Goal: Transaction & Acquisition: Purchase product/service

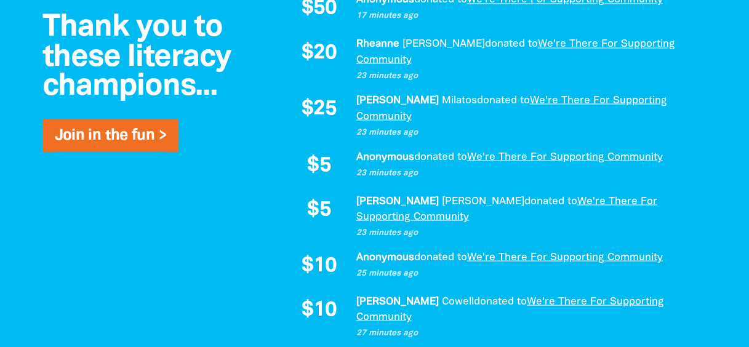
scroll to position [1108, 0]
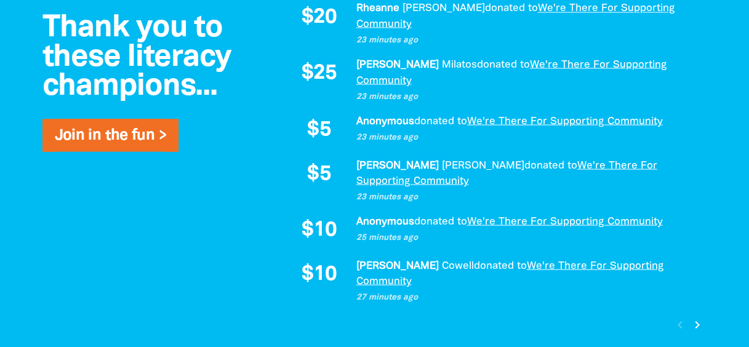
click at [700, 317] on icon "chevron_right" at bounding box center [697, 324] width 15 height 15
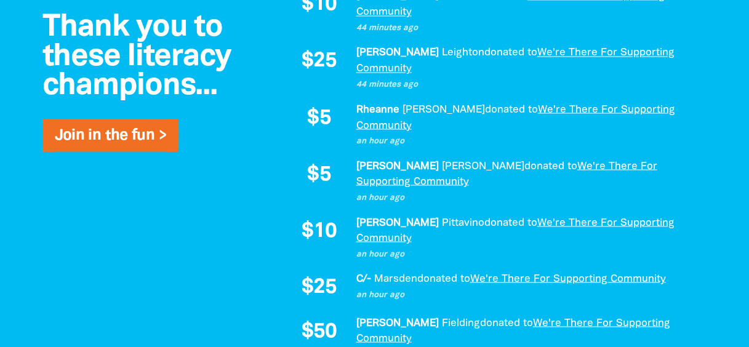
scroll to position [1080, 0]
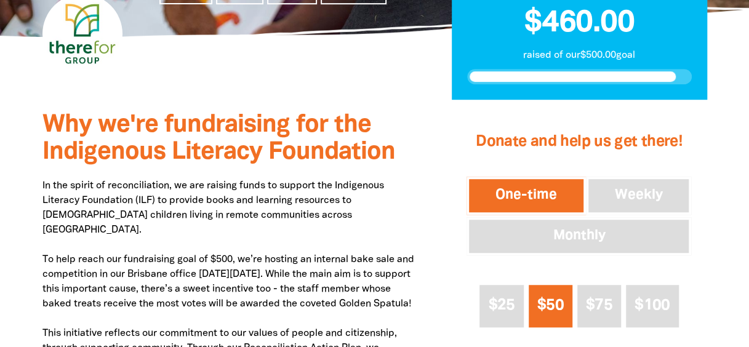
scroll to position [404, 0]
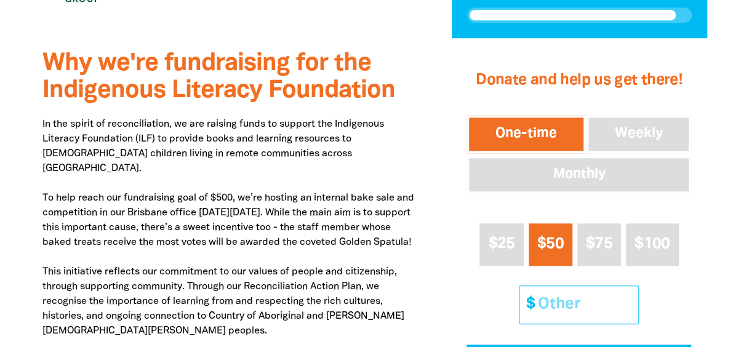
click at [544, 305] on input "Other Amount" at bounding box center [583, 305] width 109 height 38
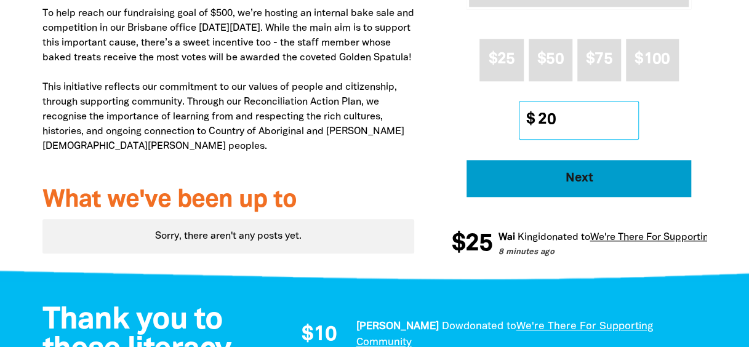
type input "20"
click at [638, 190] on button "Next" at bounding box center [578, 178] width 225 height 37
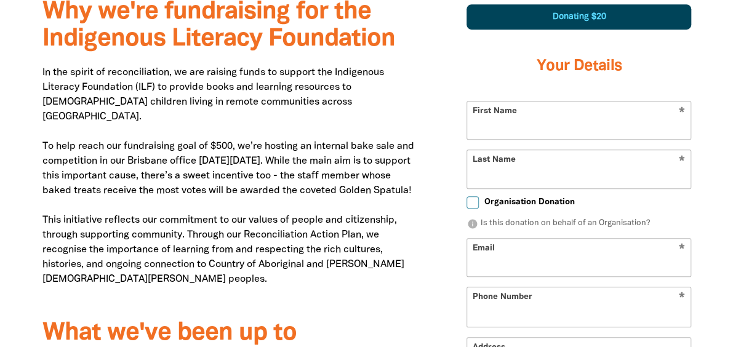
select select "AU"
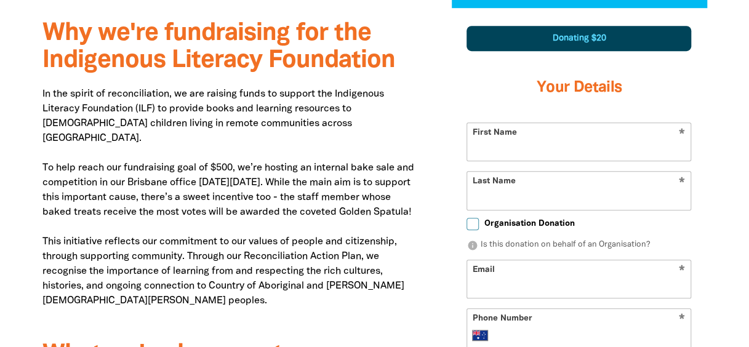
click at [564, 140] on input "First Name" at bounding box center [578, 142] width 223 height 38
click at [701, 121] on div "Donating $20 Your Details * First Name * Last Name Organisation Donation info I…" at bounding box center [578, 306] width 255 height 593
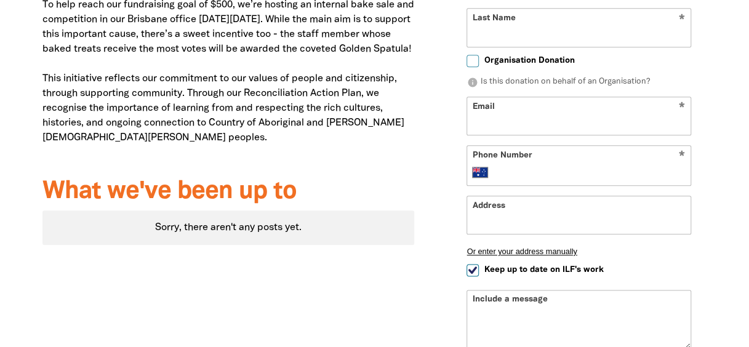
scroll to position [372, 0]
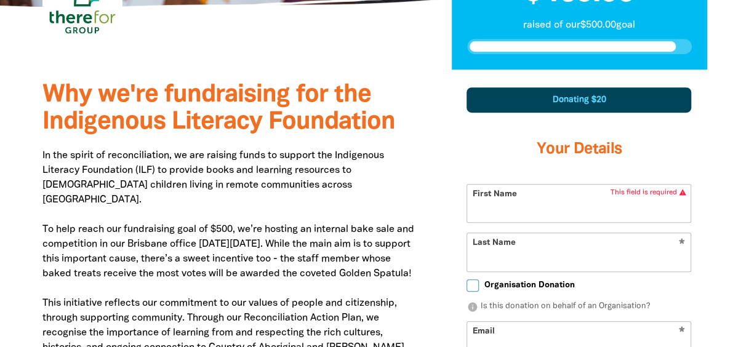
click at [551, 196] on input "First Name" at bounding box center [578, 204] width 223 height 38
type input "[PERSON_NAME]"
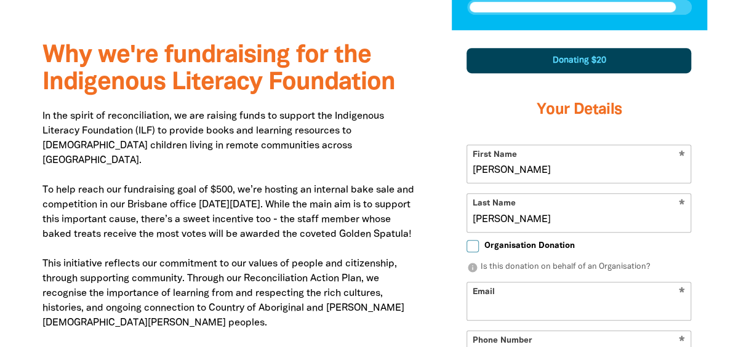
scroll to position [495, 0]
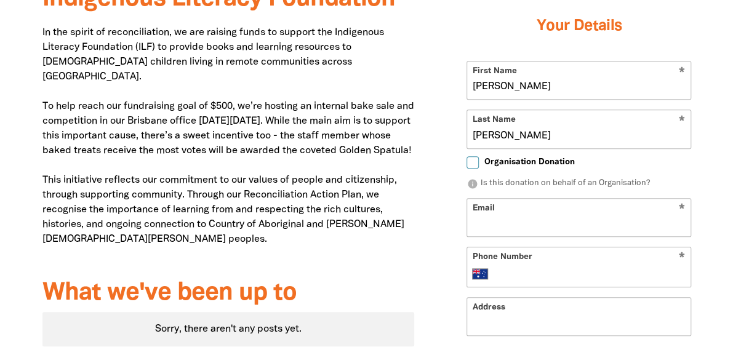
type input "[PERSON_NAME]"
click at [558, 214] on input "Email" at bounding box center [578, 218] width 223 height 38
click at [533, 224] on input "Email" at bounding box center [578, 218] width 223 height 38
type input "sradford@thereforgroup.com.au"
click at [545, 274] on input "Phone Number" at bounding box center [591, 273] width 188 height 15
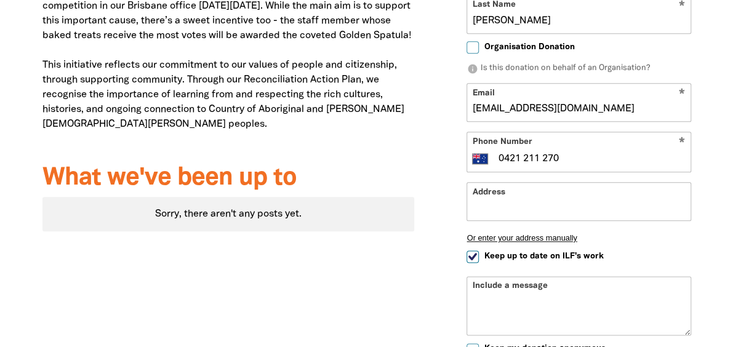
scroll to position [618, 0]
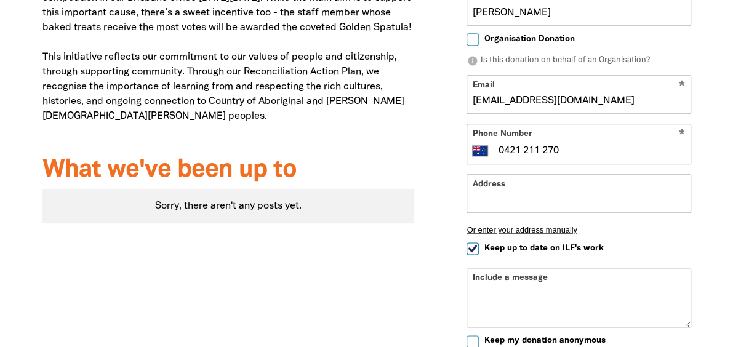
type input "0421 211 270"
click at [508, 181] on input "Address" at bounding box center [578, 194] width 223 height 38
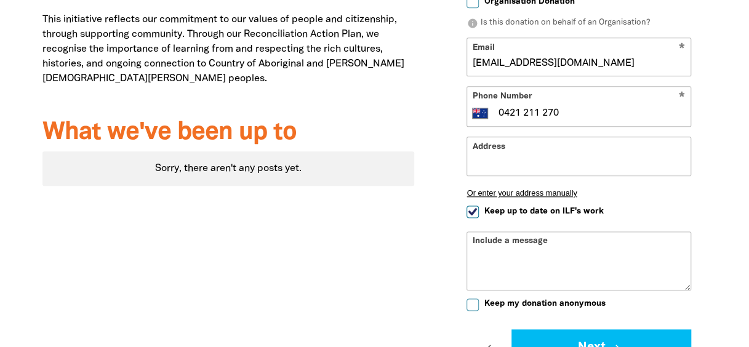
scroll to position [680, 0]
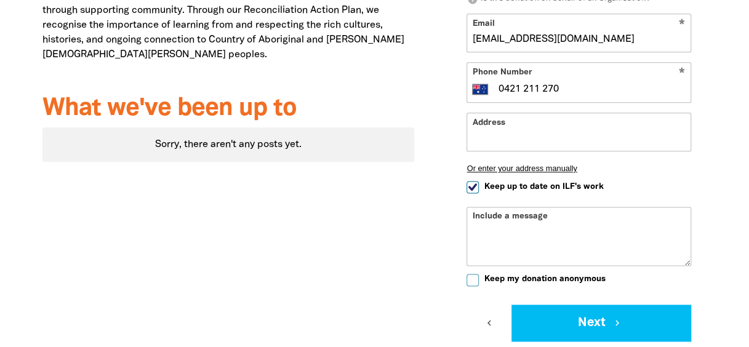
click at [471, 188] on input "Keep up to date on ILF's work" at bounding box center [472, 187] width 12 height 12
checkbox input "false"
click at [578, 142] on input "Address" at bounding box center [578, 132] width 223 height 38
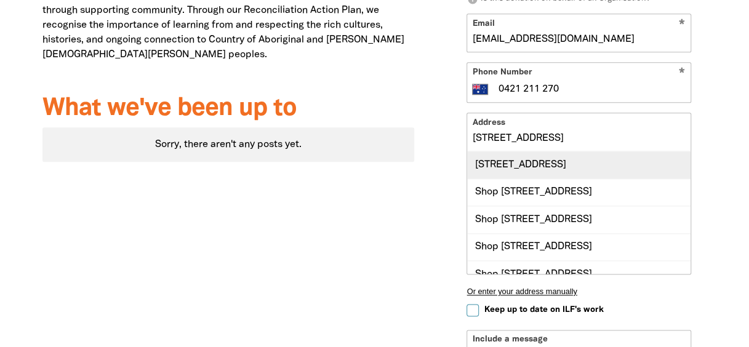
click at [641, 154] on div "76 Skyring Terrace, NEWSTEAD QLD 4006" at bounding box center [578, 164] width 223 height 26
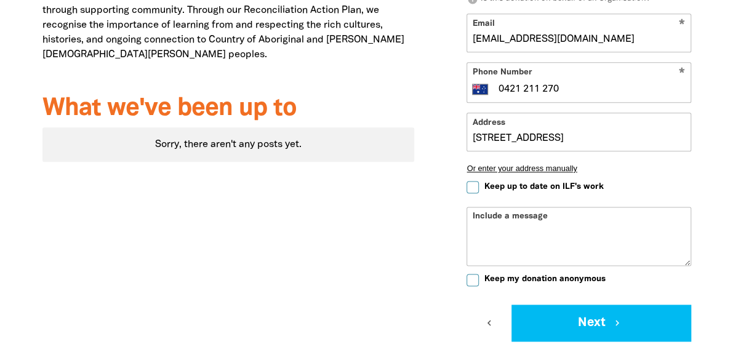
type input "76 Skyring Terrace, NEWSTEAD QLD 4006"
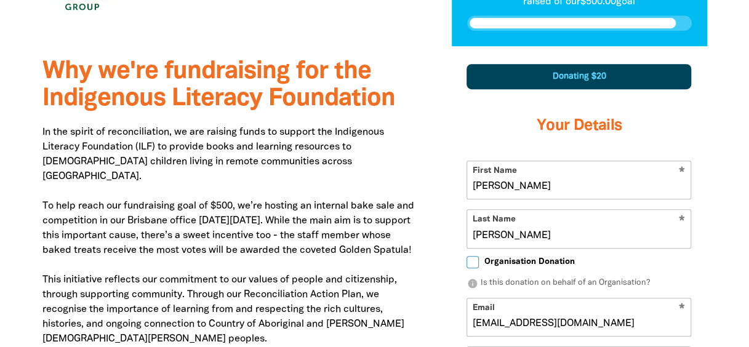
scroll to position [311, 0]
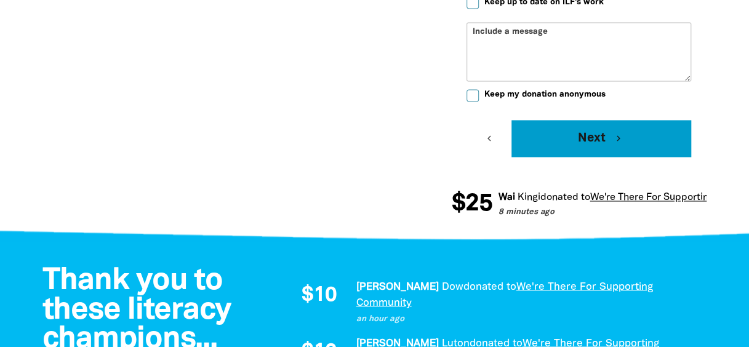
click at [604, 138] on button "Next chevron_right" at bounding box center [601, 138] width 180 height 37
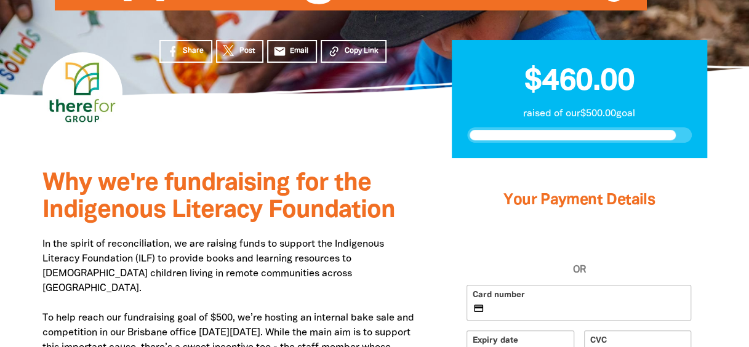
scroll to position [188, 0]
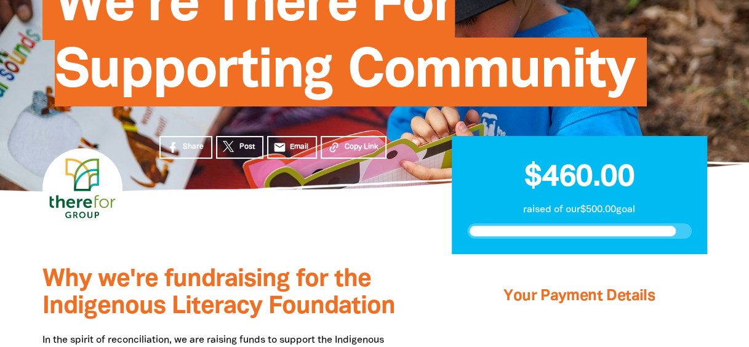
drag, startPoint x: 711, startPoint y: 162, endPoint x: 715, endPoint y: 170, distance: 8.3
click at [711, 162] on div "We're There For Supporting Community" at bounding box center [375, 30] width 738 height 324
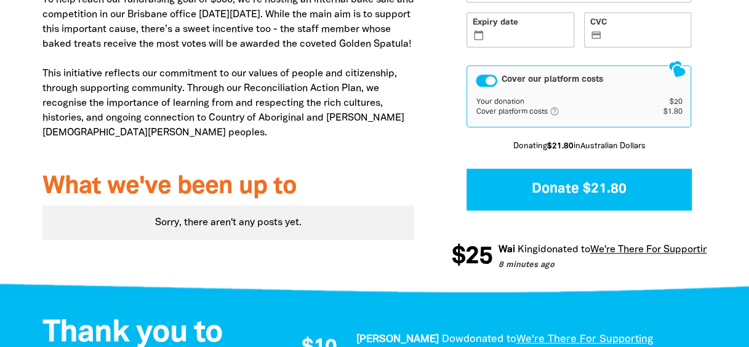
scroll to position [557, 0]
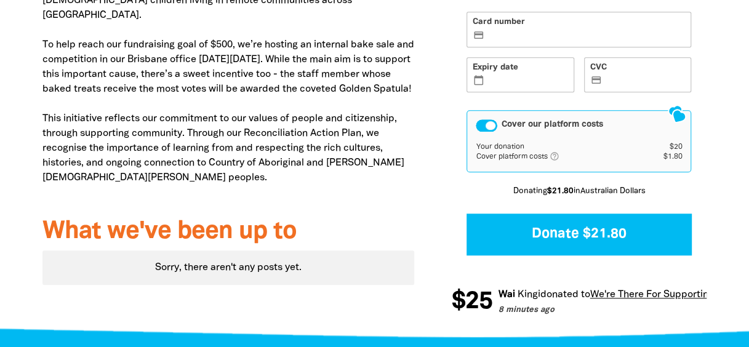
click at [489, 125] on div "Cover our platform costs" at bounding box center [487, 125] width 22 height 12
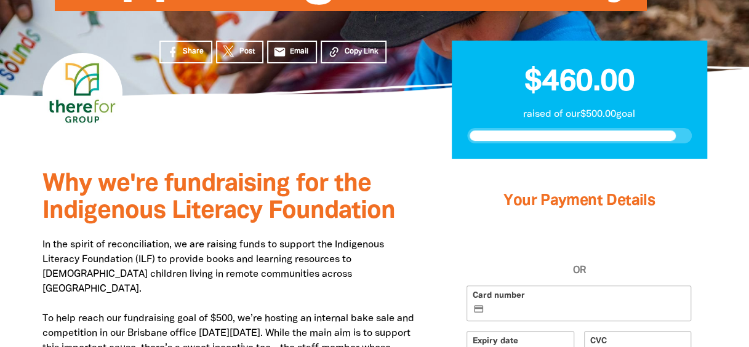
scroll to position [308, 0]
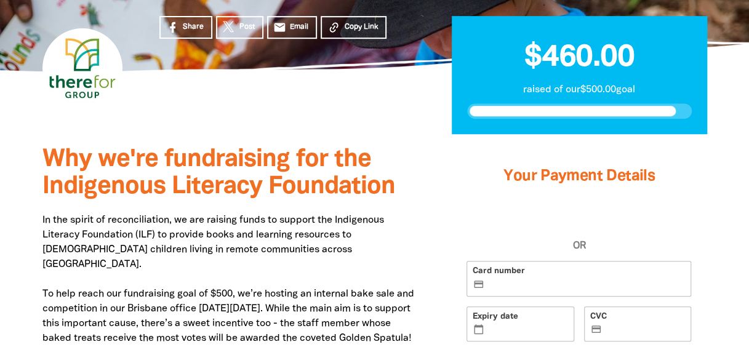
click at [592, 92] on p "raised of our $500.00 goal" at bounding box center [579, 89] width 225 height 15
click at [642, 90] on p "raised of our $500.00 goal" at bounding box center [579, 89] width 225 height 15
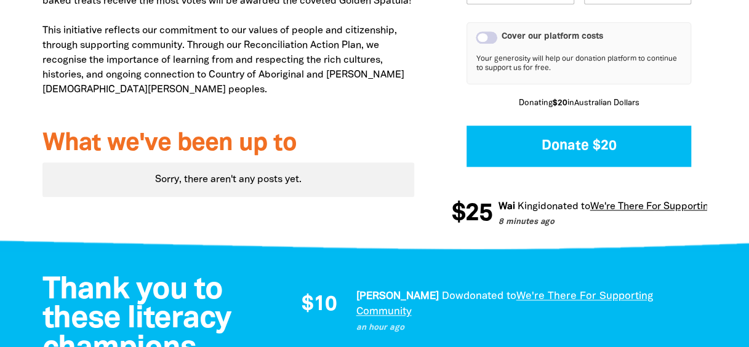
scroll to position [738, 0]
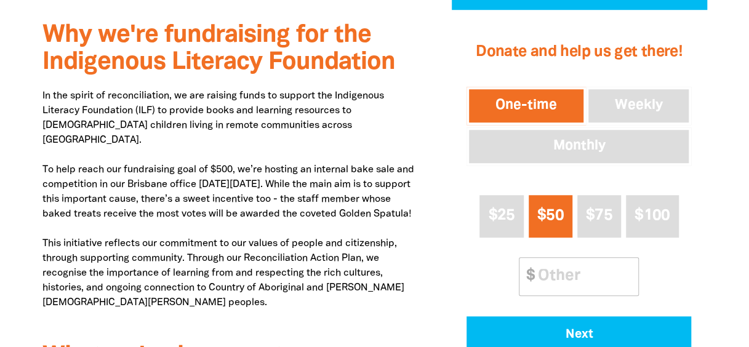
scroll to position [554, 0]
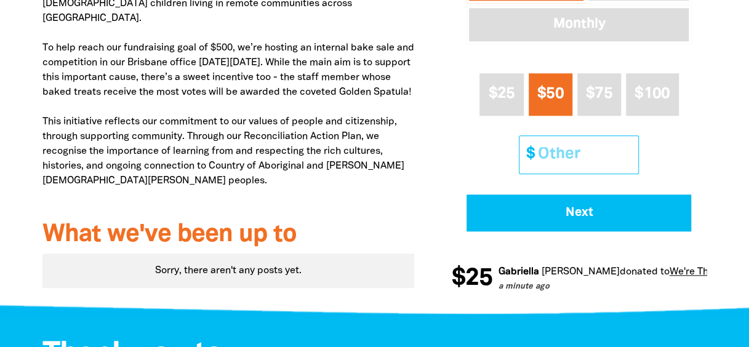
click at [567, 150] on input "Other Amount" at bounding box center [583, 155] width 109 height 38
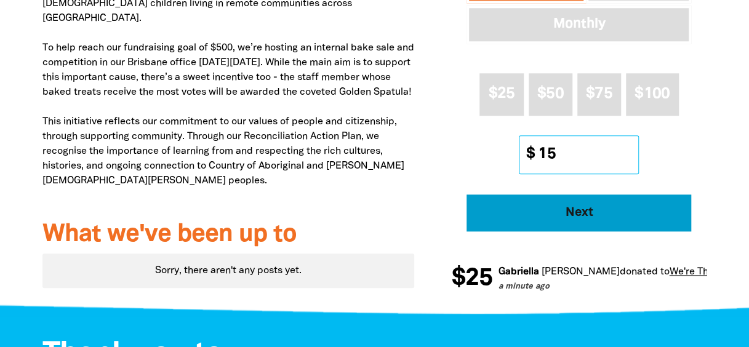
type input "15"
click at [605, 218] on span "Next" at bounding box center [579, 213] width 191 height 12
select select "AU"
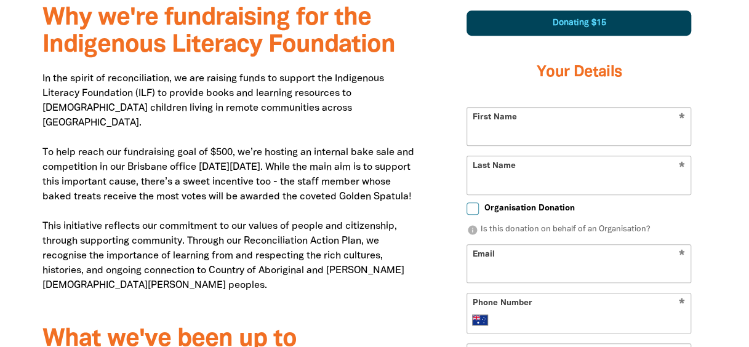
scroll to position [434, 0]
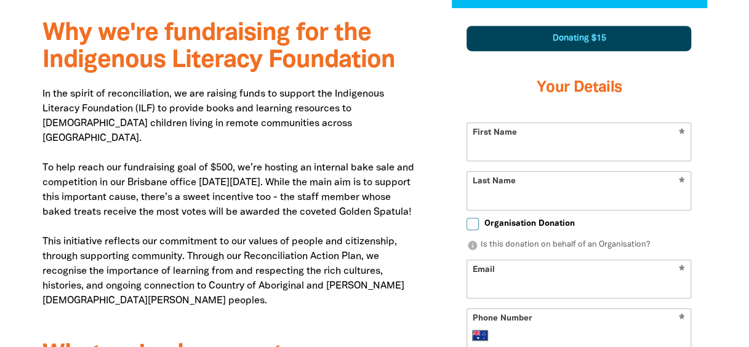
click at [535, 152] on input "First Name" at bounding box center [578, 142] width 223 height 38
type input "[PERSON_NAME]"
type input "sradford@thereforgroup.com.au"
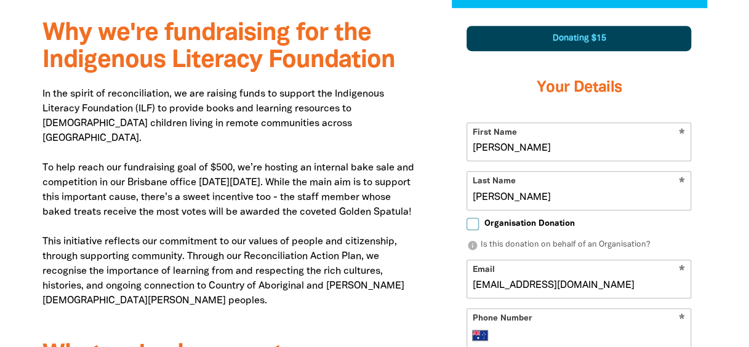
type input "0421 211 270"
type input "76 Skyring Terrace, NEWSTEAD QLD 4006"
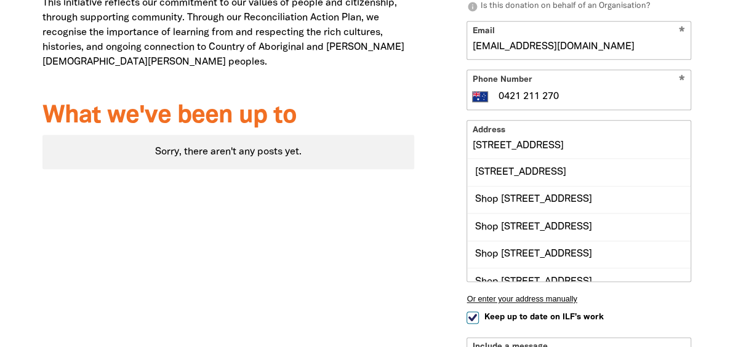
scroll to position [680, 0]
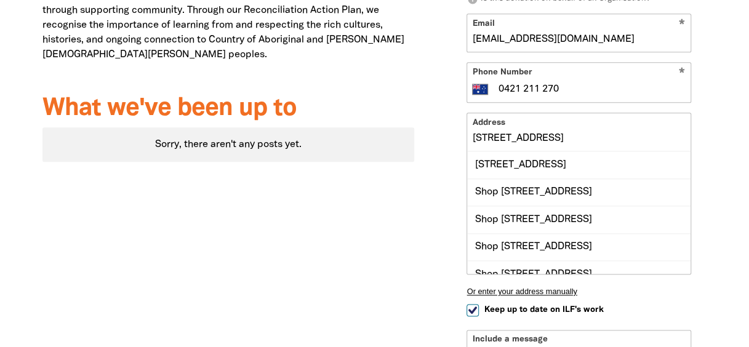
click at [538, 123] on input "76 Skyring Terrace, NEWSTEAD QLD 4006" at bounding box center [578, 132] width 223 height 38
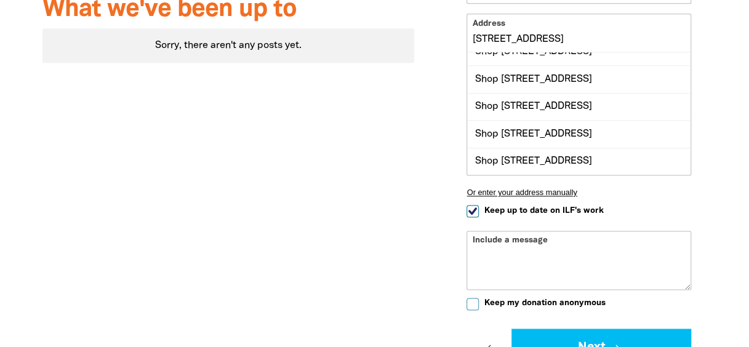
scroll to position [864, 0]
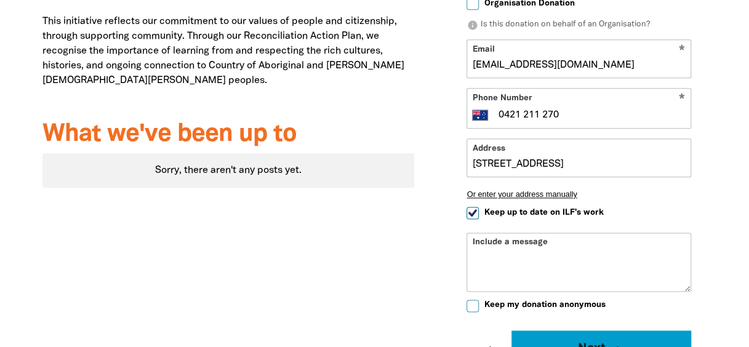
scroll to position [803, 0]
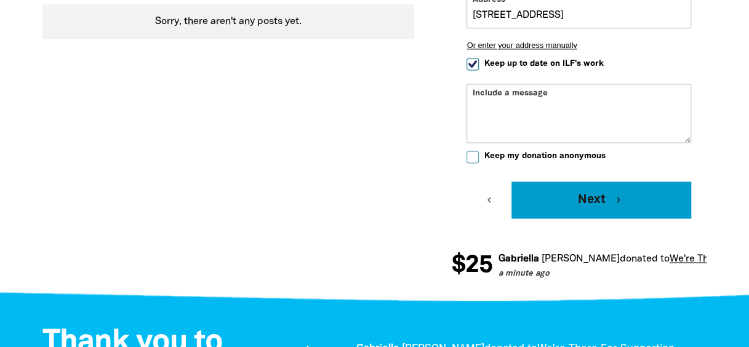
click at [597, 206] on button "Next chevron_right" at bounding box center [601, 200] width 180 height 37
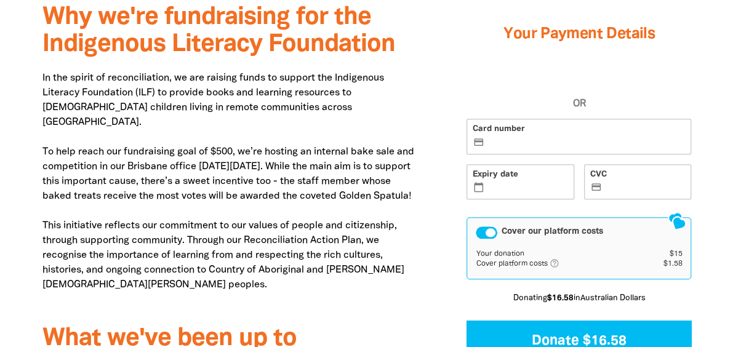
scroll to position [434, 0]
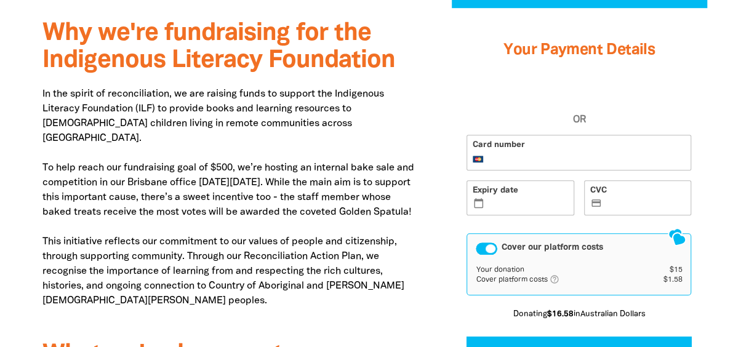
click at [609, 196] on label "CVC credit_card" at bounding box center [638, 198] width 108 height 36
click at [609, 199] on input "CVC credit_card" at bounding box center [644, 199] width 81 height 1
click at [706, 161] on div "Your Payment Details OR Card number Expiry date calendar_today CVC credit_card …" at bounding box center [578, 201] width 255 height 382
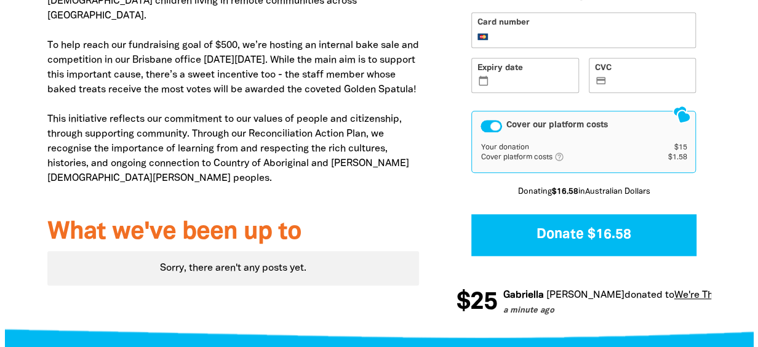
scroll to position [557, 0]
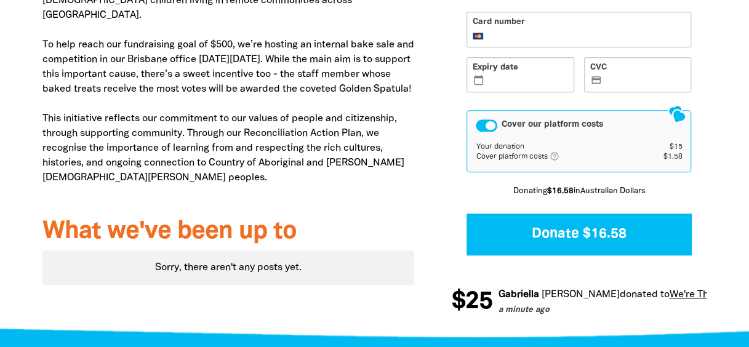
click at [489, 126] on div "Cover our platform costs" at bounding box center [487, 125] width 22 height 12
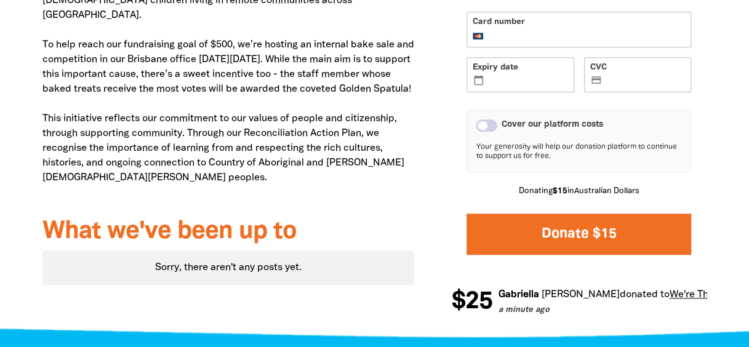
click at [637, 238] on button "Donate $15" at bounding box center [578, 234] width 225 height 41
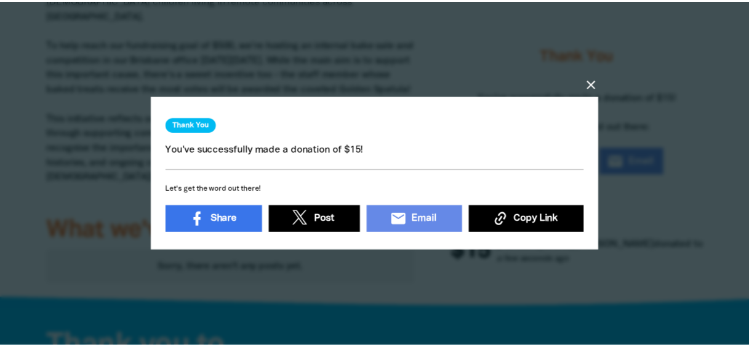
scroll to position [4, 0]
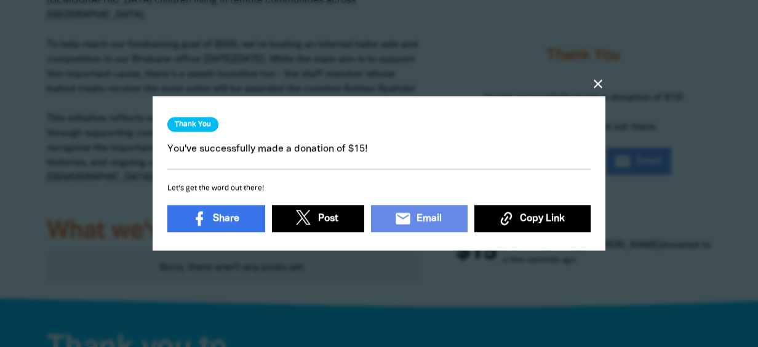
drag, startPoint x: 593, startPoint y: 75, endPoint x: 586, endPoint y: 73, distance: 7.6
click at [594, 77] on icon "close" at bounding box center [598, 84] width 15 height 15
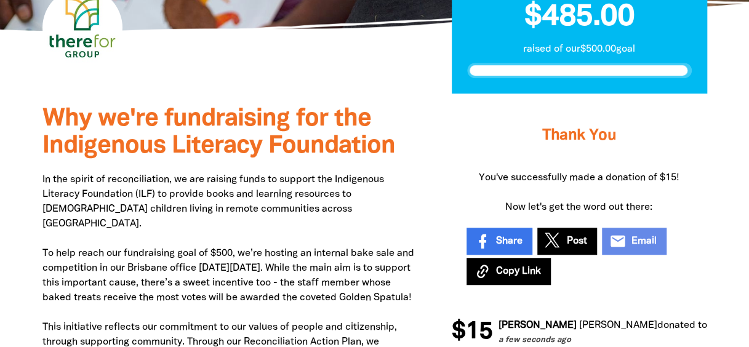
scroll to position [126, 0]
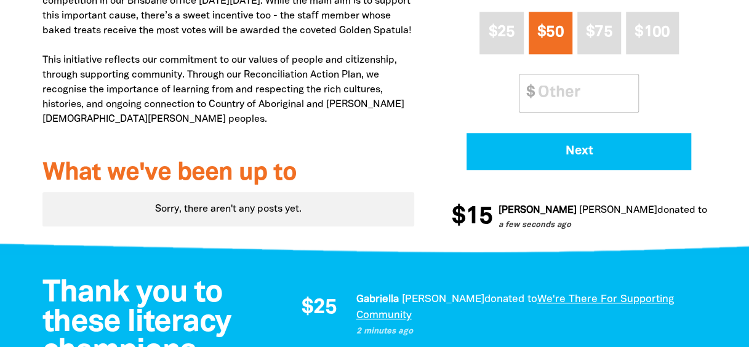
scroll to position [246, 0]
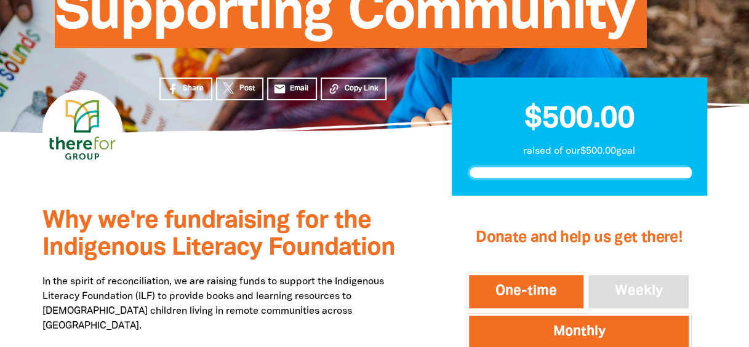
scroll to position [431, 0]
